Goal: Task Accomplishment & Management: Complete application form

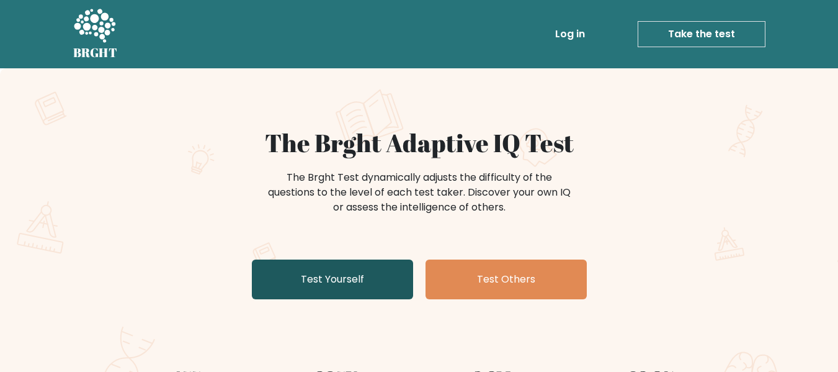
click at [321, 289] on link "Test Yourself" at bounding box center [332, 279] width 161 height 40
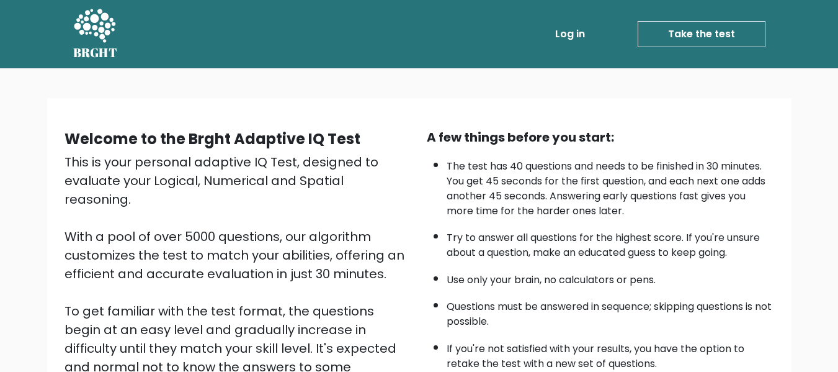
click at [681, 23] on link "Take the test" at bounding box center [702, 34] width 128 height 26
click at [650, 22] on link "Take the test" at bounding box center [702, 34] width 128 height 26
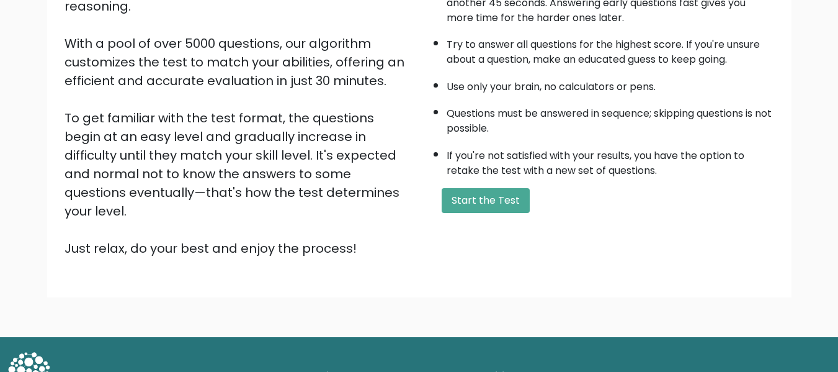
scroll to position [197, 0]
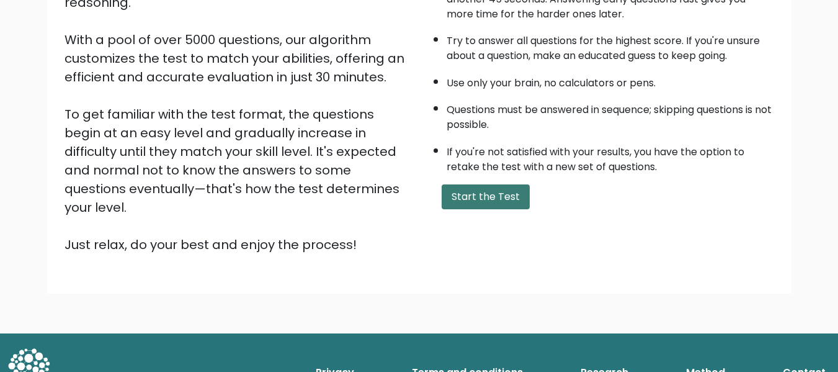
click at [477, 192] on button "Start the Test" at bounding box center [486, 196] width 88 height 25
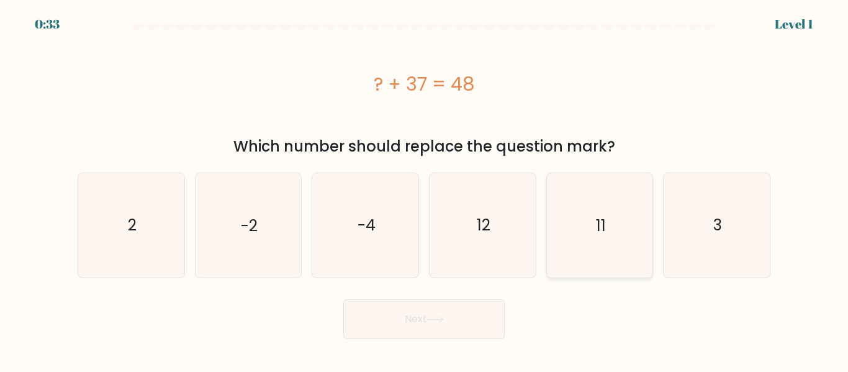
click at [596, 208] on icon "11" at bounding box center [599, 225] width 104 height 104
click at [424, 189] on input "e. 11" at bounding box center [424, 187] width 1 height 3
radio input "true"
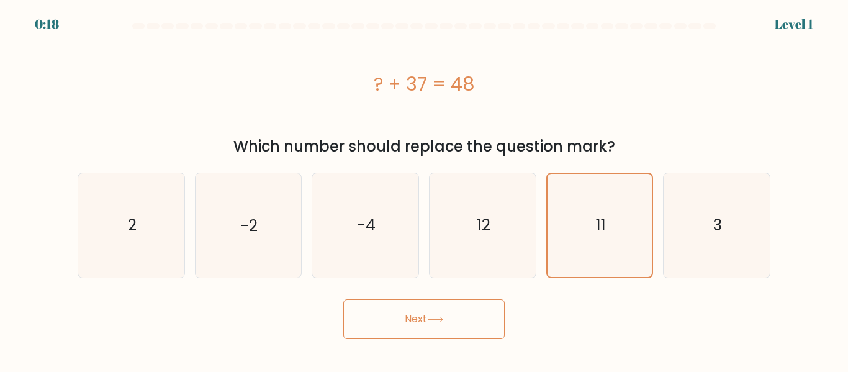
click at [364, 332] on button "Next" at bounding box center [423, 319] width 161 height 40
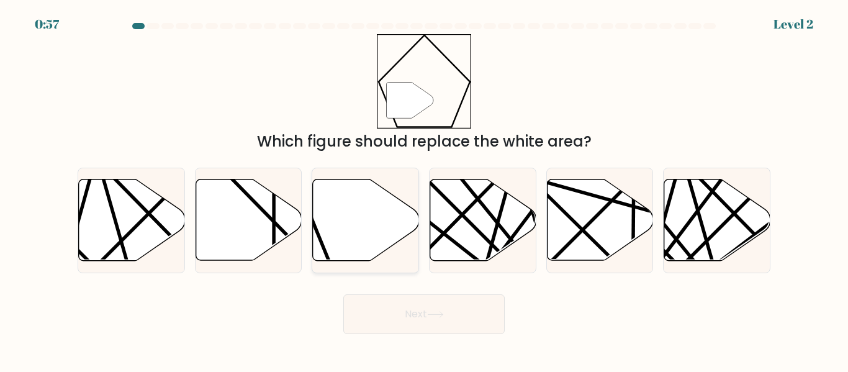
click at [368, 185] on icon at bounding box center [366, 219] width 106 height 81
click at [424, 186] on input "c." at bounding box center [424, 187] width 1 height 3
radio input "true"
click at [454, 315] on button "Next" at bounding box center [423, 314] width 161 height 40
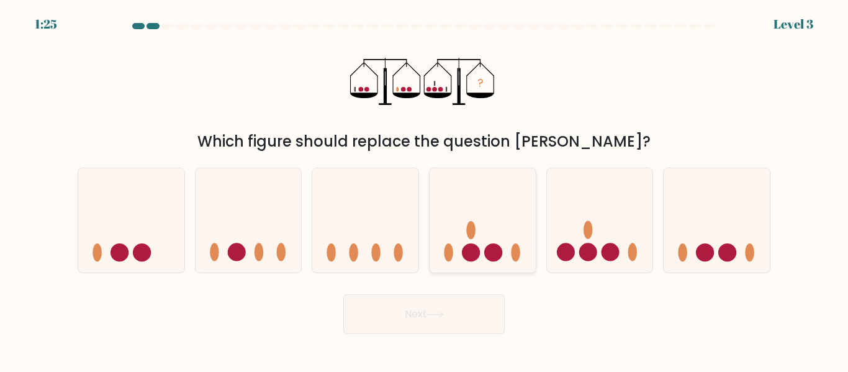
click at [488, 241] on icon at bounding box center [482, 219] width 106 height 87
click at [424, 189] on input "d." at bounding box center [424, 187] width 1 height 3
radio input "true"
click at [457, 323] on button "Next" at bounding box center [423, 314] width 161 height 40
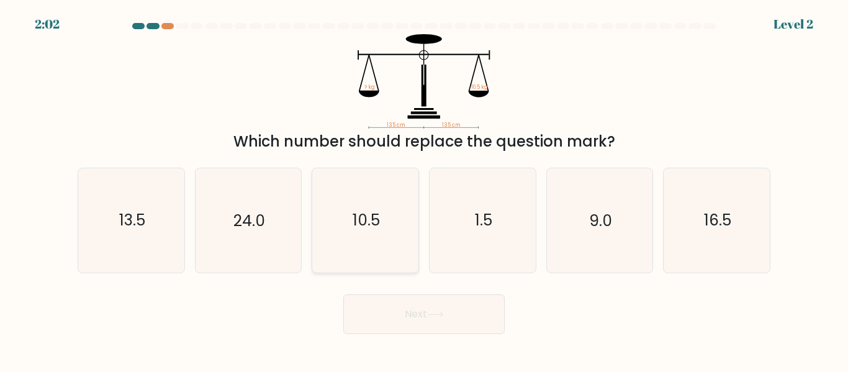
click at [340, 233] on icon "10.5" at bounding box center [365, 220] width 104 height 104
click at [424, 189] on input "c. 10.5" at bounding box center [424, 187] width 1 height 3
radio input "true"
click at [410, 340] on body "2:01 Level 2" at bounding box center [424, 186] width 848 height 372
click at [421, 320] on button "Next" at bounding box center [423, 314] width 161 height 40
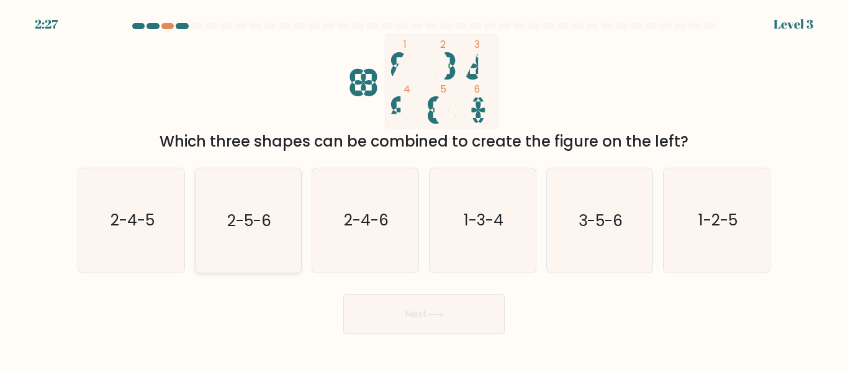
click at [244, 228] on text "2-5-6" at bounding box center [249, 221] width 44 height 22
click at [424, 189] on input "b. 2-5-6" at bounding box center [424, 187] width 1 height 3
radio input "true"
click at [486, 304] on button "Next" at bounding box center [423, 314] width 161 height 40
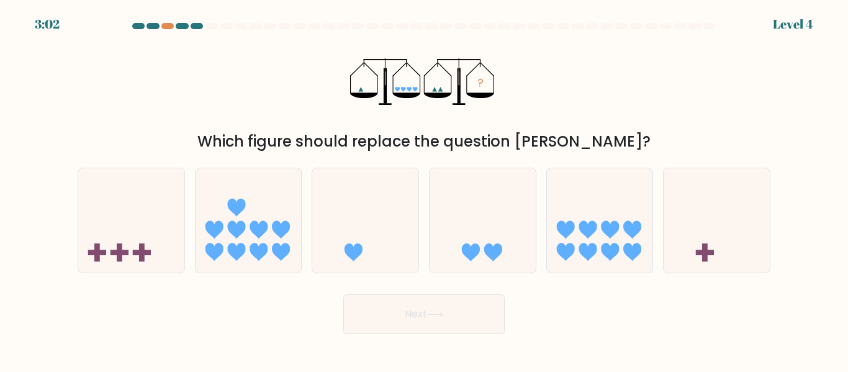
drag, startPoint x: 589, startPoint y: 232, endPoint x: 542, endPoint y: 316, distance: 96.4
click at [588, 233] on icon at bounding box center [587, 230] width 18 height 18
click at [424, 189] on input "e." at bounding box center [424, 187] width 1 height 3
radio input "true"
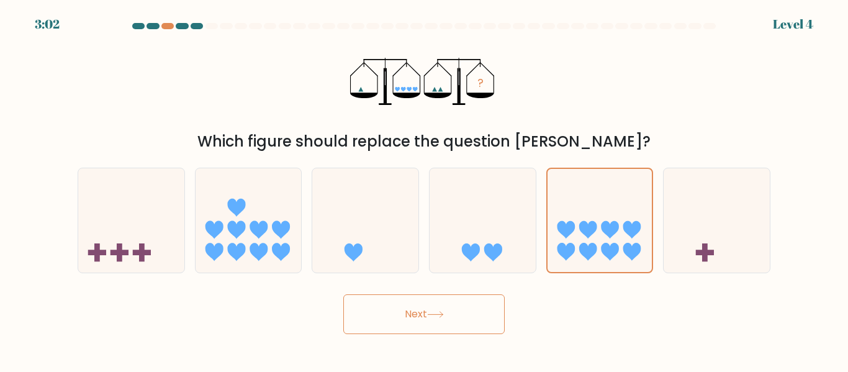
click at [434, 318] on button "Next" at bounding box center [423, 314] width 161 height 40
